Goal: Task Accomplishment & Management: Manage account settings

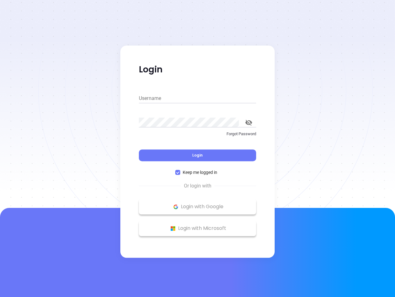
click at [198, 148] on div "Login" at bounding box center [197, 151] width 117 height 19
click at [198, 98] on input "Username" at bounding box center [197, 98] width 117 height 10
click at [249, 122] on icon "toggle password visibility" at bounding box center [249, 123] width 7 height 6
click at [198, 155] on span "Login" at bounding box center [197, 154] width 11 height 5
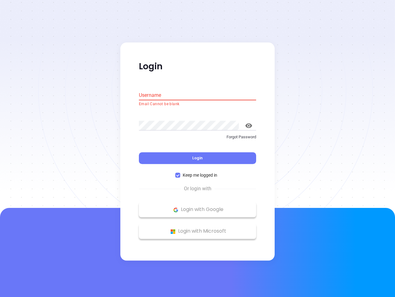
click at [198, 172] on span "Keep me logged in" at bounding box center [200, 175] width 40 height 7
click at [180, 173] on input "Keep me logged in" at bounding box center [177, 175] width 5 height 5
checkbox input "false"
click at [198, 206] on p "Login with Google" at bounding box center [197, 209] width 111 height 9
click at [198, 228] on p "Login with Microsoft" at bounding box center [197, 230] width 111 height 9
